Goal: Navigation & Orientation: Understand site structure

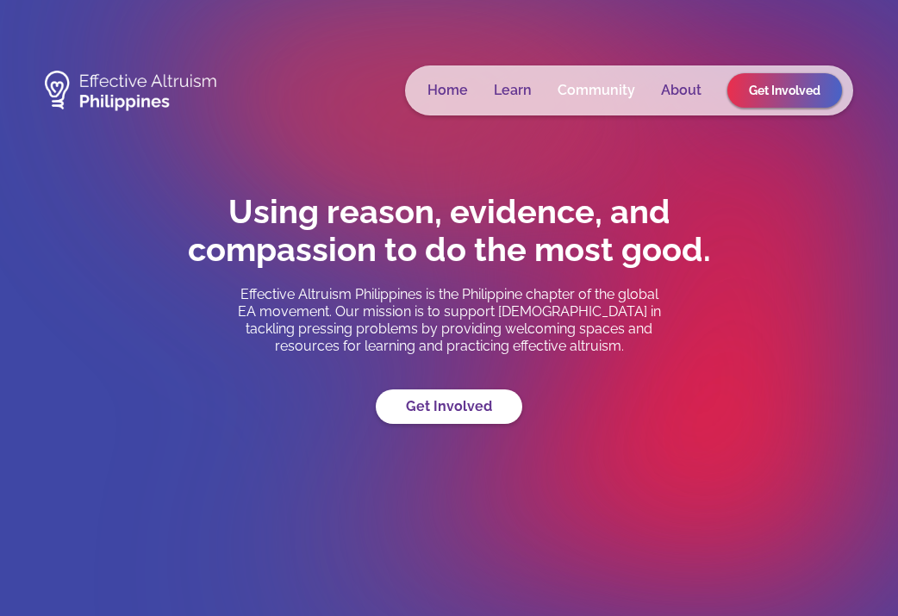
click at [604, 94] on link "Community" at bounding box center [597, 90] width 78 height 17
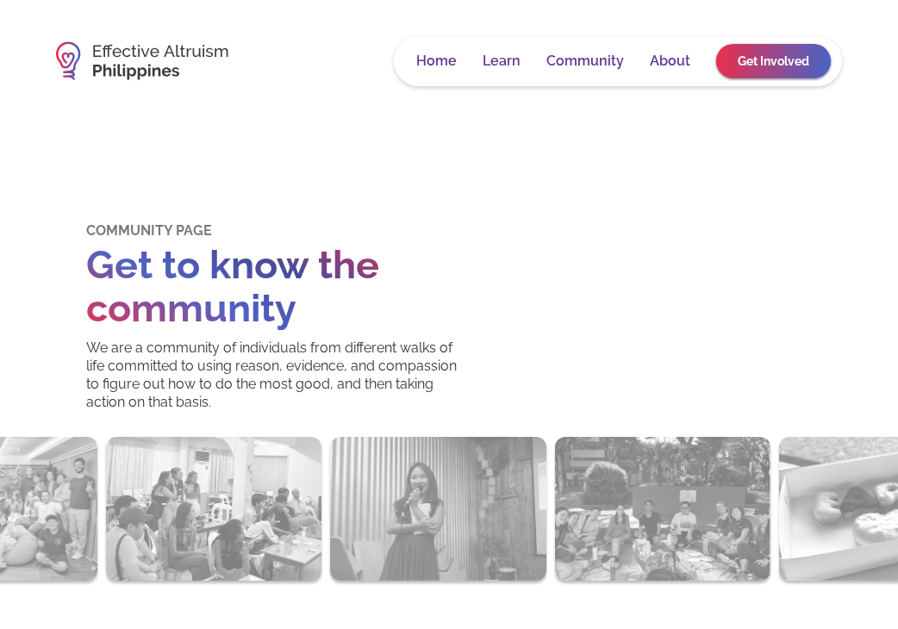
scroll to position [53, 0]
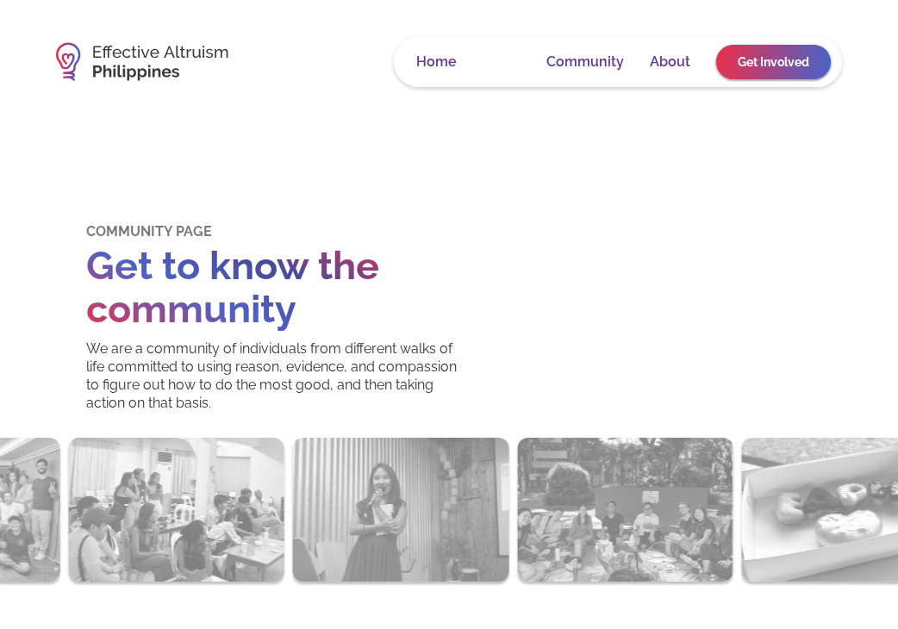
click at [498, 68] on link "Learn" at bounding box center [502, 61] width 38 height 17
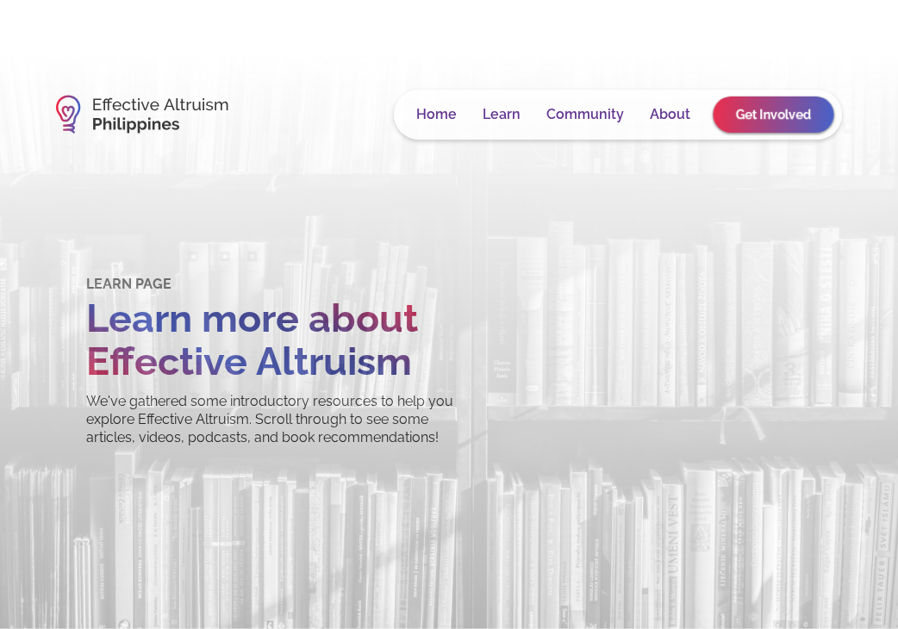
click at [652, 126] on div "Home Learn Community About Get Involved" at bounding box center [618, 115] width 448 height 50
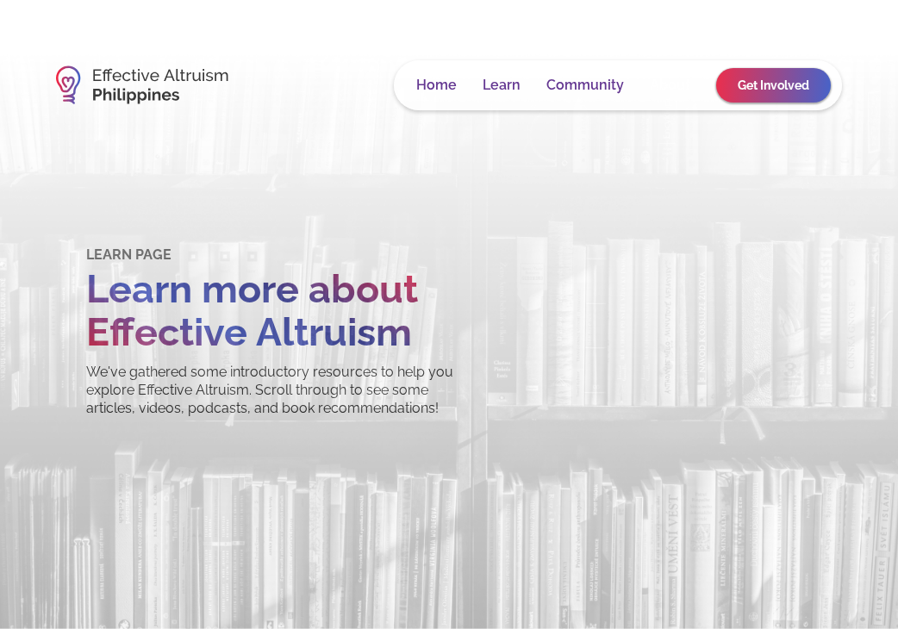
click at [669, 92] on link "About" at bounding box center [670, 85] width 41 height 17
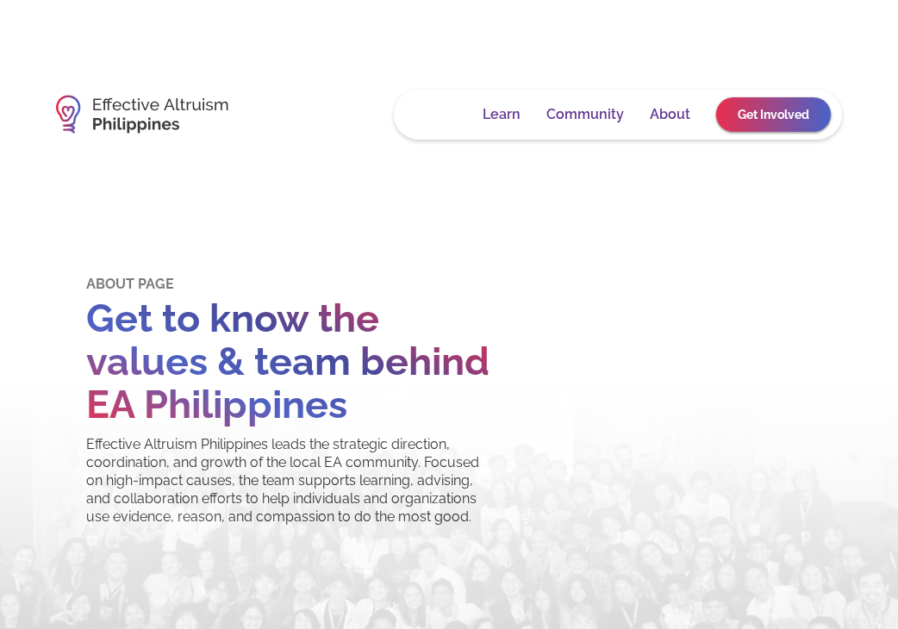
click at [444, 122] on link "Home" at bounding box center [436, 114] width 41 height 17
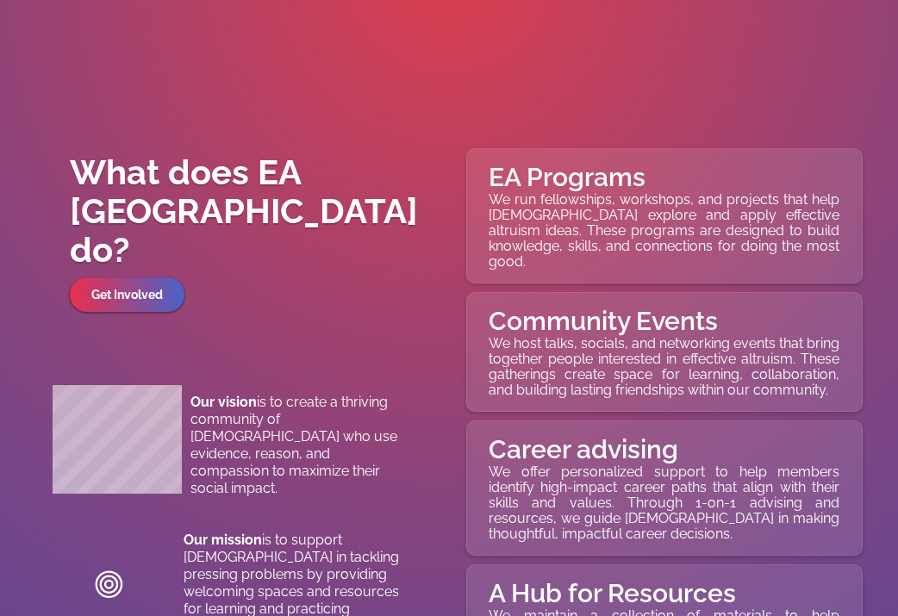
scroll to position [6754, 0]
